Goal: Task Accomplishment & Management: Use online tool/utility

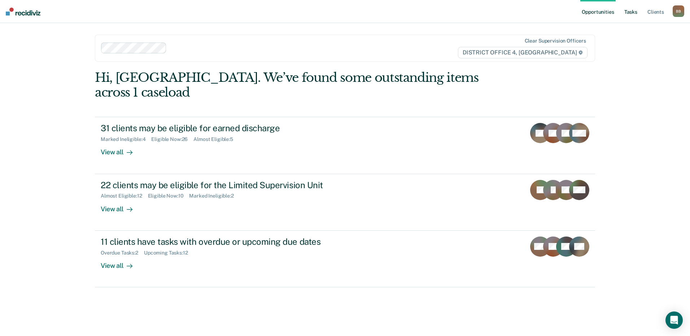
click at [626, 14] on link "Tasks" at bounding box center [631, 11] width 16 height 23
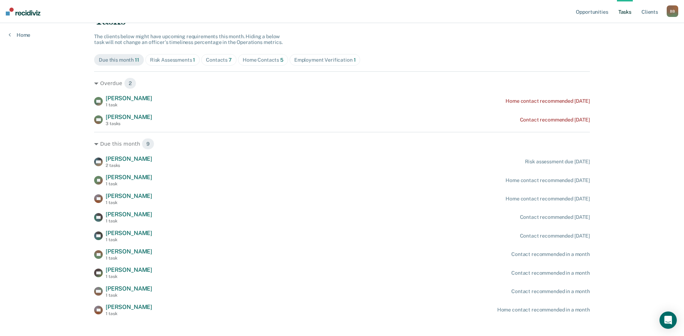
scroll to position [66, 0]
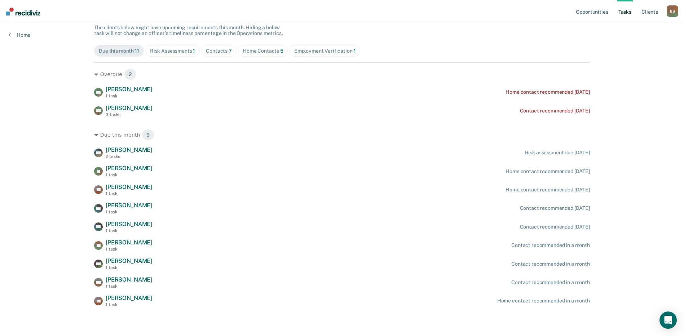
click at [316, 50] on div "Employment Verification 1" at bounding box center [325, 51] width 62 height 6
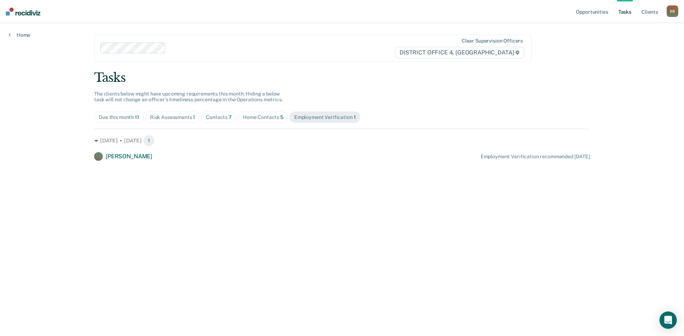
scroll to position [0, 0]
click at [107, 117] on div "Due this month 11" at bounding box center [120, 117] width 40 height 6
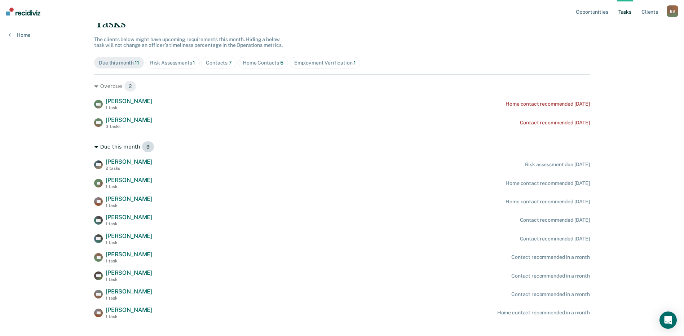
scroll to position [66, 0]
